Goal: Transaction & Acquisition: Purchase product/service

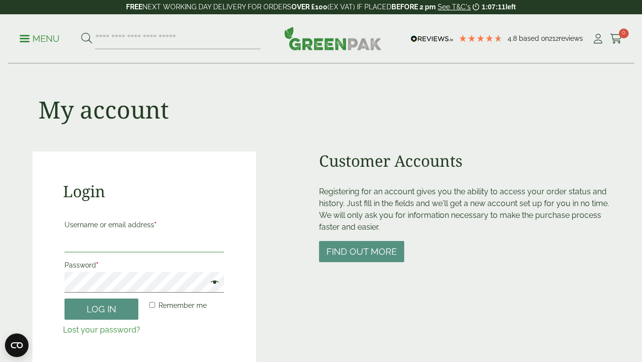
type input "**********"
click at [125, 316] on button "Log in" at bounding box center [102, 309] width 74 height 21
click at [95, 310] on button "Log in" at bounding box center [102, 309] width 74 height 21
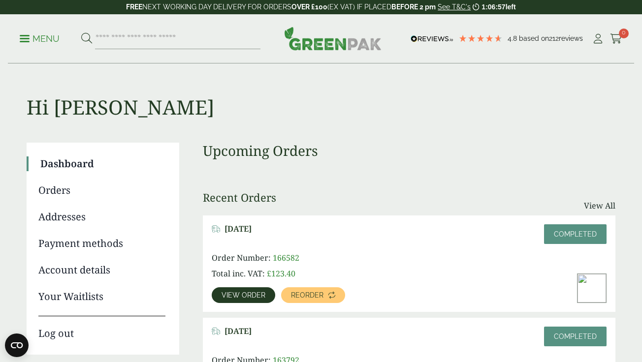
click at [237, 294] on span "View order" at bounding box center [244, 295] width 44 height 7
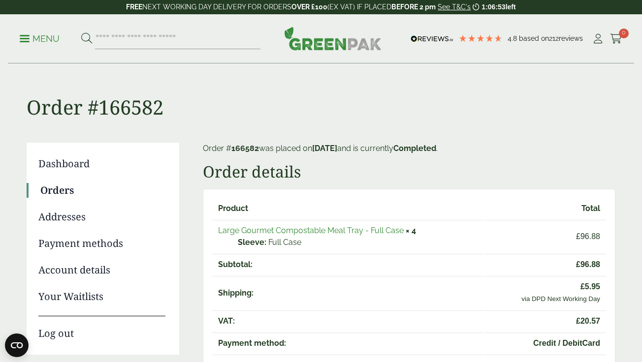
click at [275, 231] on link "Large Gourmet Compostable Meal Tray - Full Case" at bounding box center [311, 230] width 186 height 9
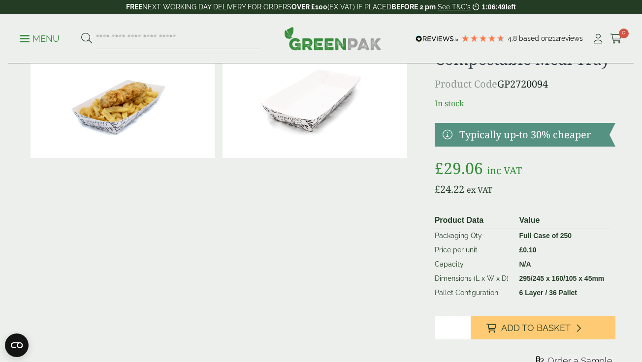
scroll to position [71, 0]
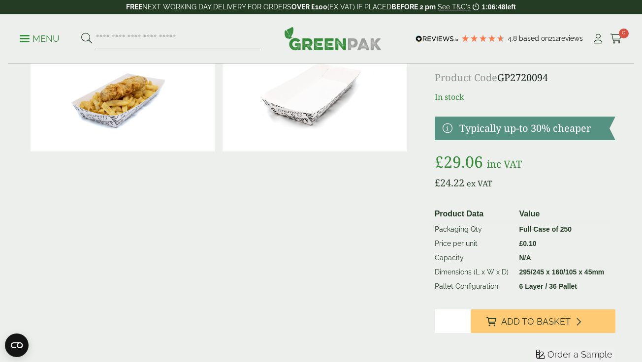
type input "*"
click at [464, 317] on input "*" at bounding box center [453, 322] width 36 height 24
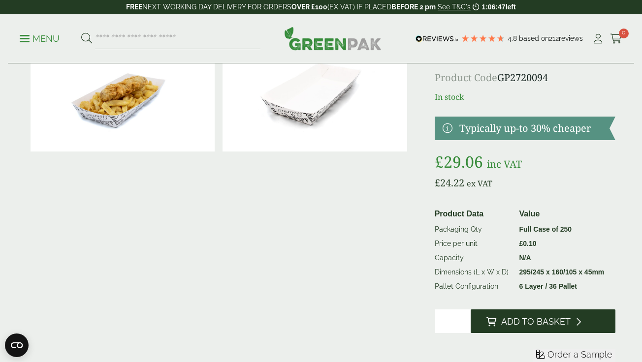
click at [510, 326] on span "Add to Basket" at bounding box center [535, 322] width 69 height 11
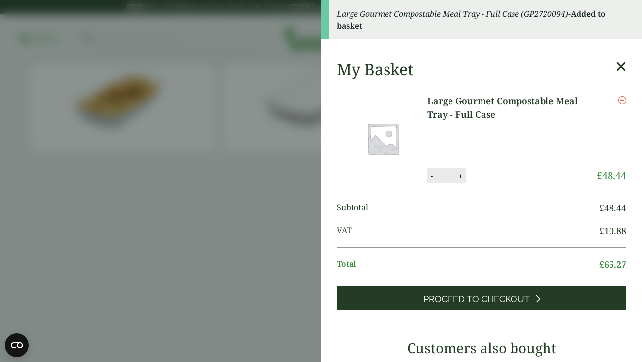
click at [491, 293] on link "Proceed to Checkout" at bounding box center [482, 298] width 290 height 25
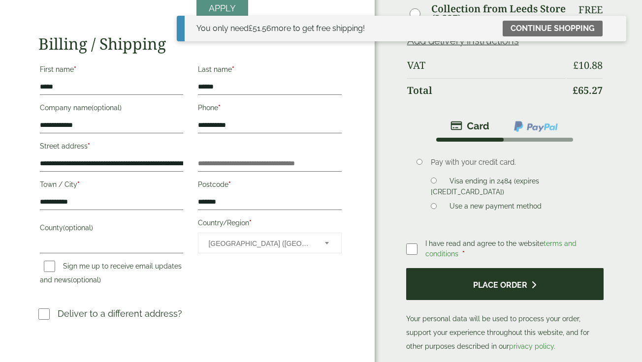
scroll to position [169, 0]
click at [508, 288] on button "Place order" at bounding box center [505, 284] width 198 height 32
